Goal: Find contact information: Find contact information

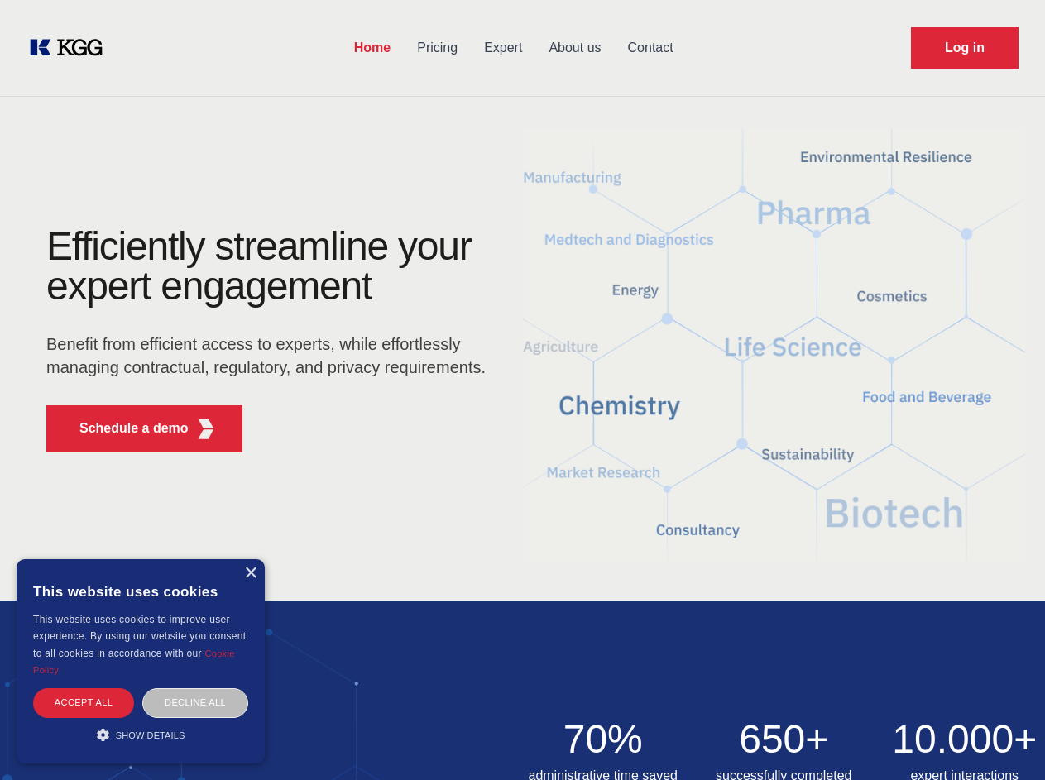
click at [522, 390] on div "Efficiently streamline your expert engagement Benefit from efficient access to …" at bounding box center [271, 346] width 503 height 239
click at [124, 429] on p "Schedule a demo" at bounding box center [133, 429] width 109 height 20
click at [250, 573] on div "× This website uses cookies This website uses cookies to improve user experienc…" at bounding box center [141, 661] width 248 height 204
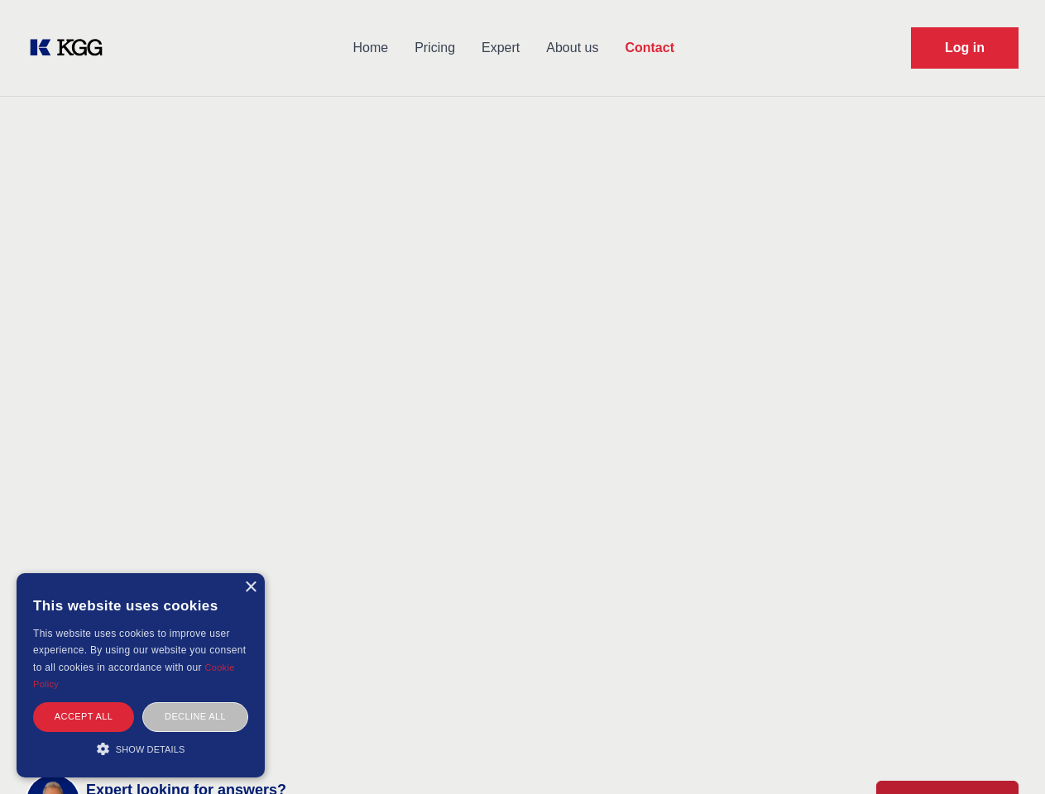
click at [84, 702] on div "Accept all" at bounding box center [83, 716] width 101 height 29
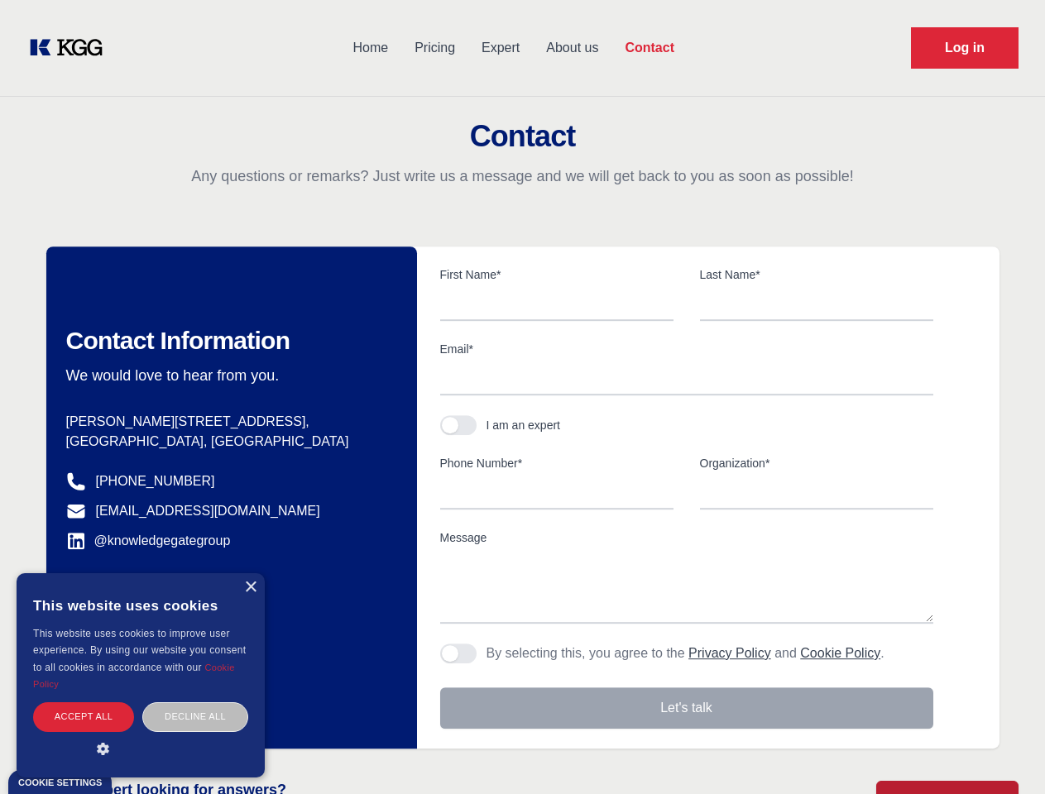
click at [195, 702] on div "Decline all" at bounding box center [195, 716] width 106 height 29
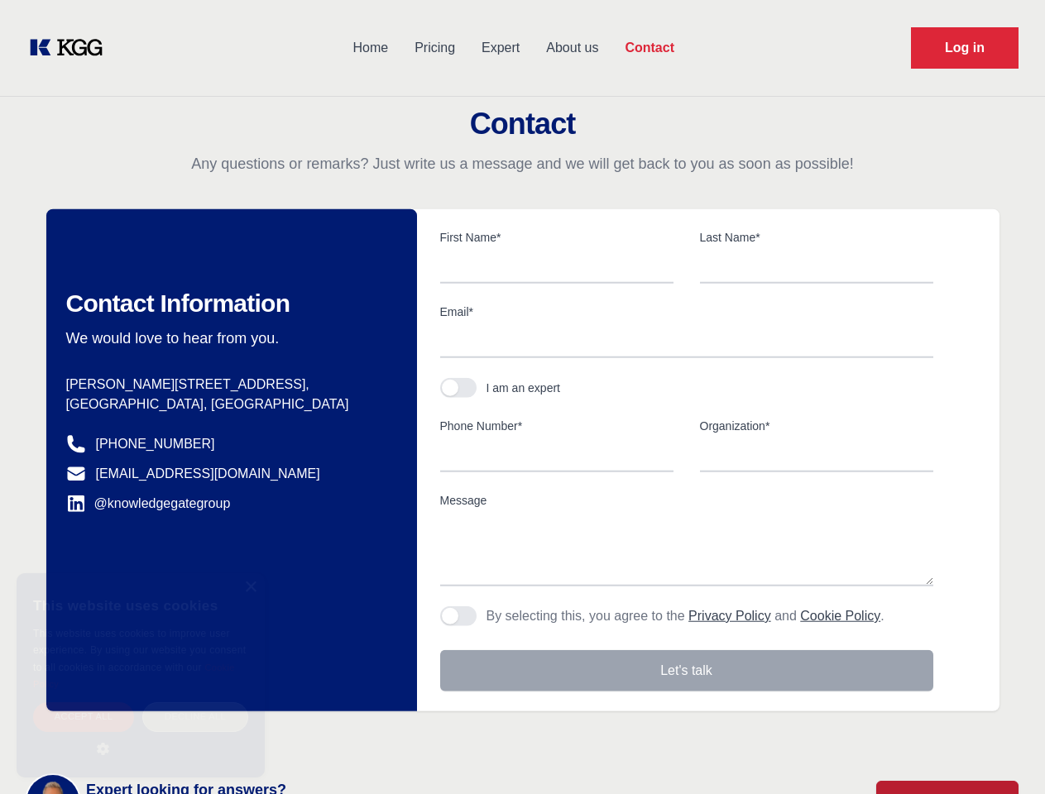
click at [141, 735] on main "Contact Any questions or remarks? Just write us a message and we will get back …" at bounding box center [522, 430] width 1045 height 861
